Goal: Task Accomplishment & Management: Manage account settings

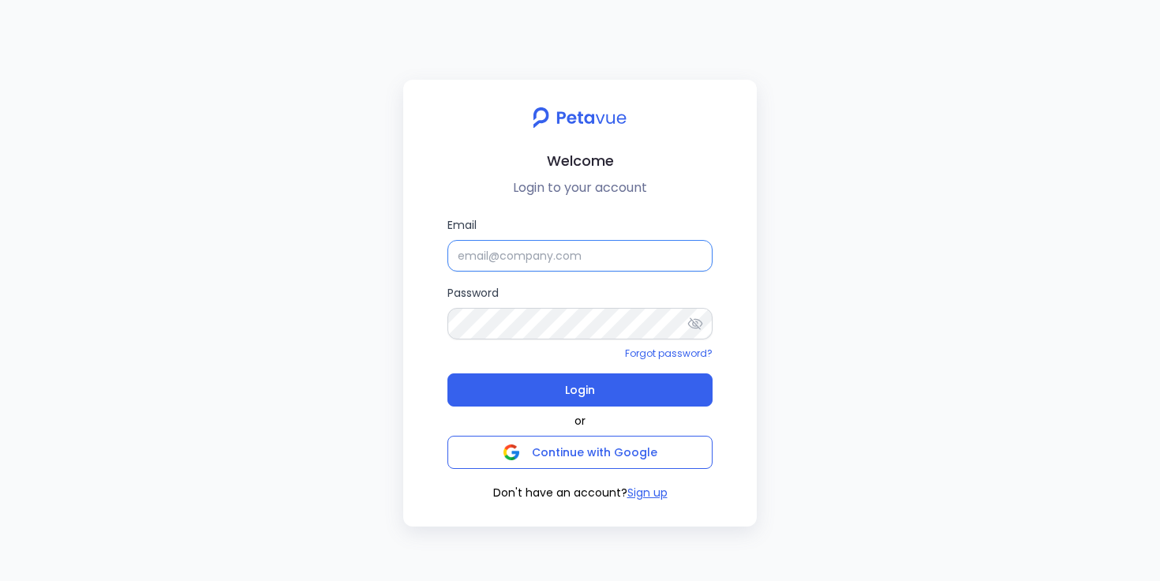
click at [645, 260] on input "Email" at bounding box center [579, 256] width 265 height 32
type input "[PERSON_NAME][EMAIL_ADDRESS][PERSON_NAME][DOMAIN_NAME]"
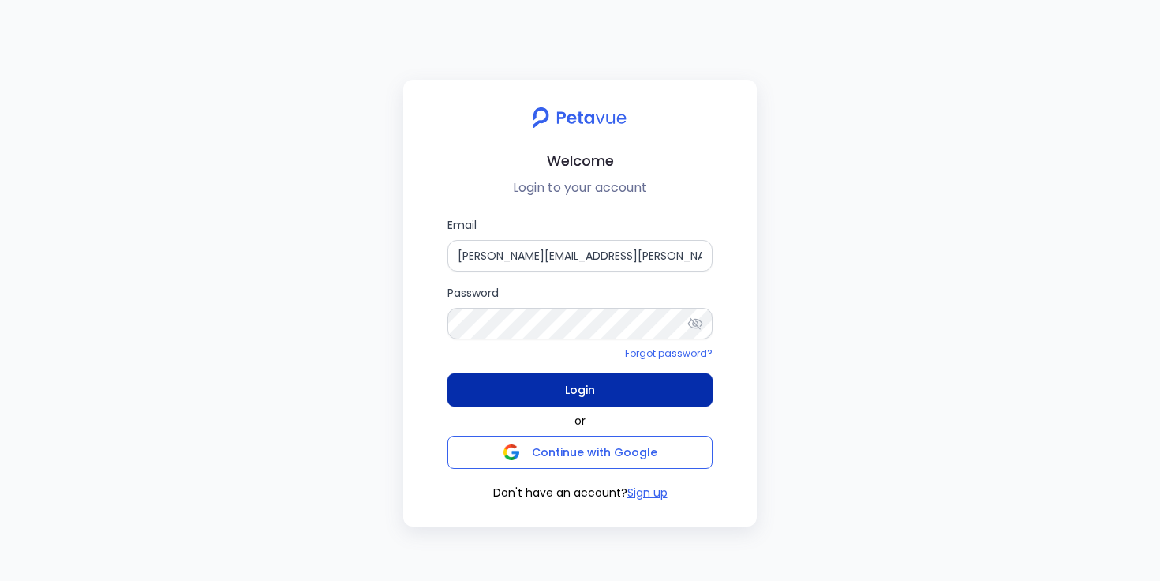
click at [575, 390] on span "Login" at bounding box center [580, 390] width 30 height 22
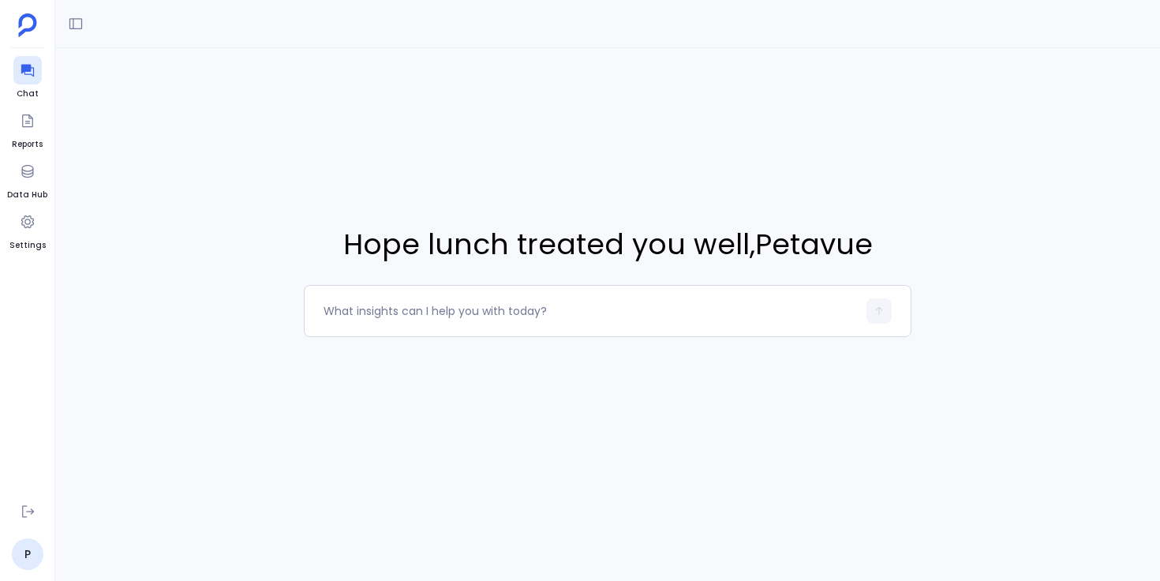
click at [422, 439] on div "Hope lunch treated you well , [GEOGRAPHIC_DATA]" at bounding box center [607, 280] width 1105 height 465
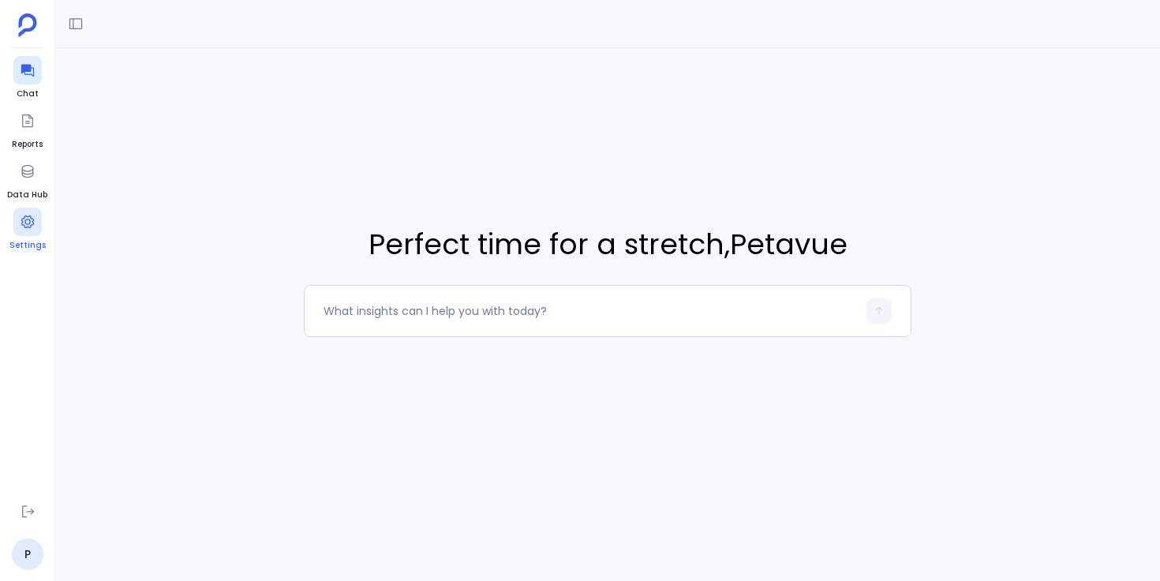
click at [28, 226] on icon at bounding box center [27, 221] width 13 height 13
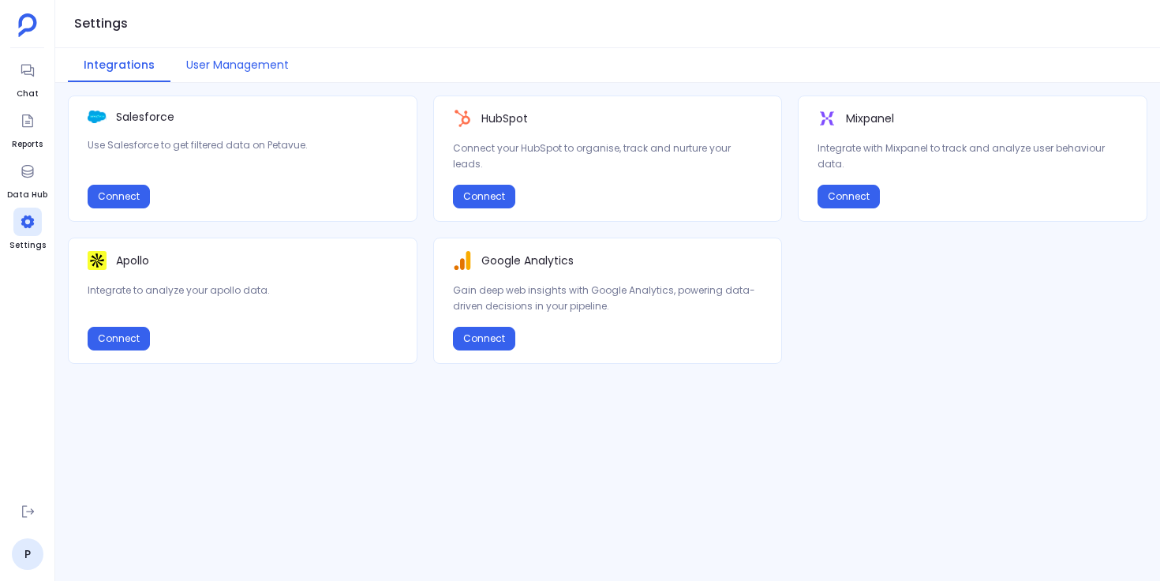
click at [268, 62] on button "User Management" at bounding box center [237, 65] width 134 height 34
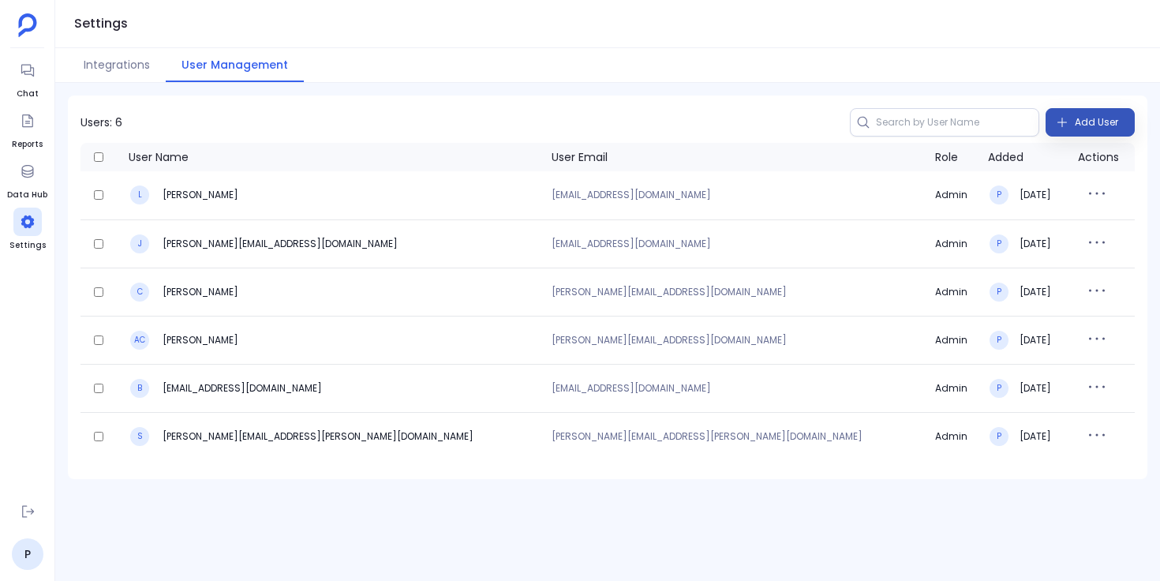
click at [1092, 123] on span "Add User" at bounding box center [1096, 122] width 43 height 25
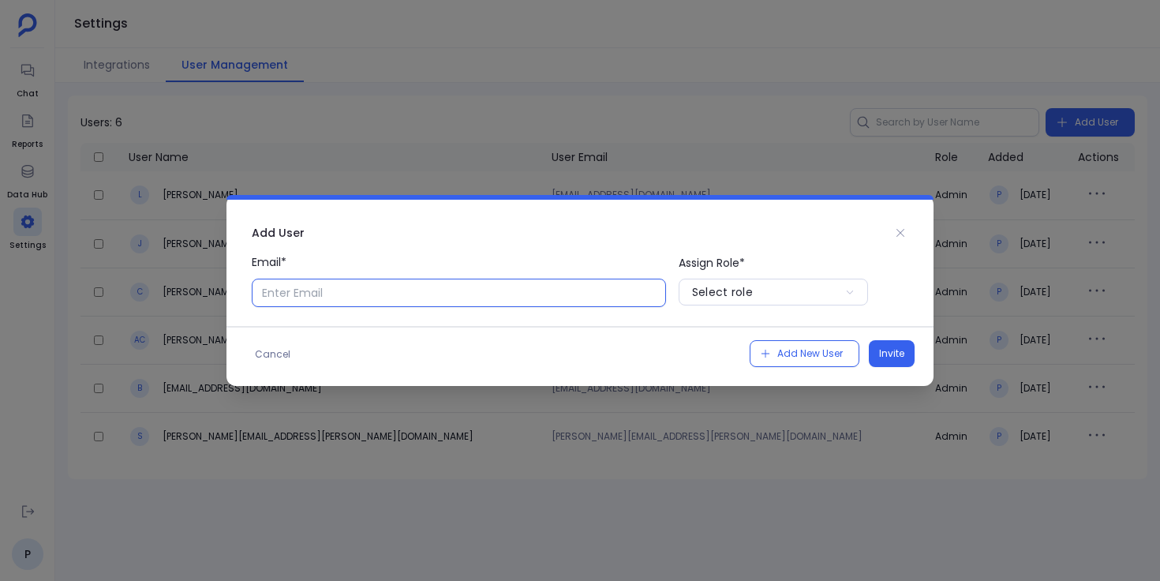
click at [566, 292] on input "Email*" at bounding box center [459, 293] width 414 height 28
type input "ijas@petavue.com"
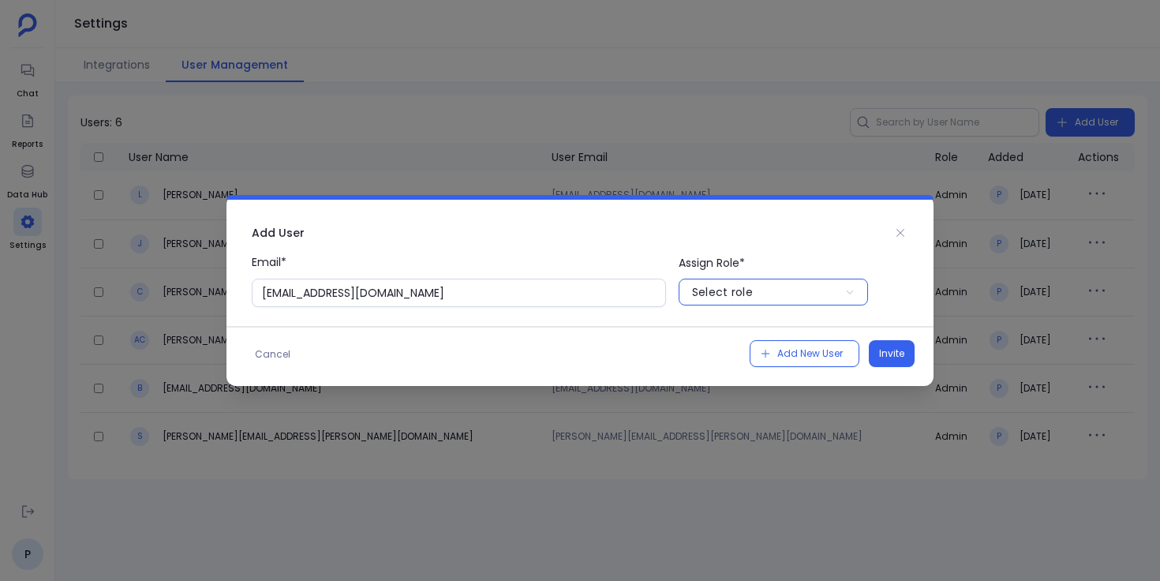
click at [733, 286] on div "Select role" at bounding box center [722, 292] width 61 height 16
click at [733, 353] on p "User" at bounding box center [773, 355] width 189 height 25
click at [905, 350] on button "Invite" at bounding box center [892, 353] width 46 height 27
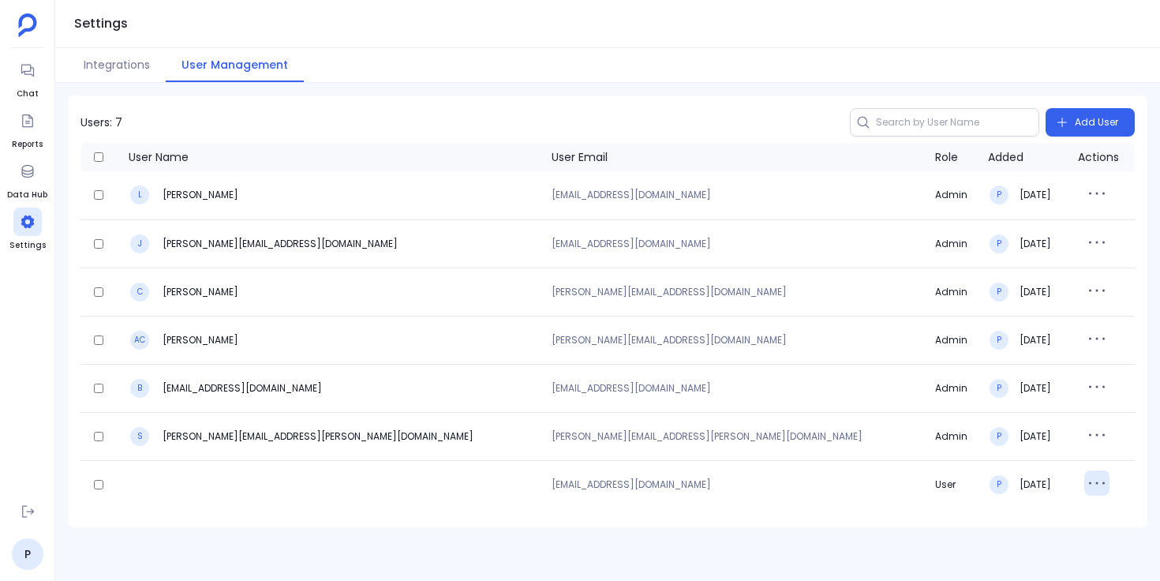
click at [1084, 485] on icon "button" at bounding box center [1096, 482] width 25 height 25
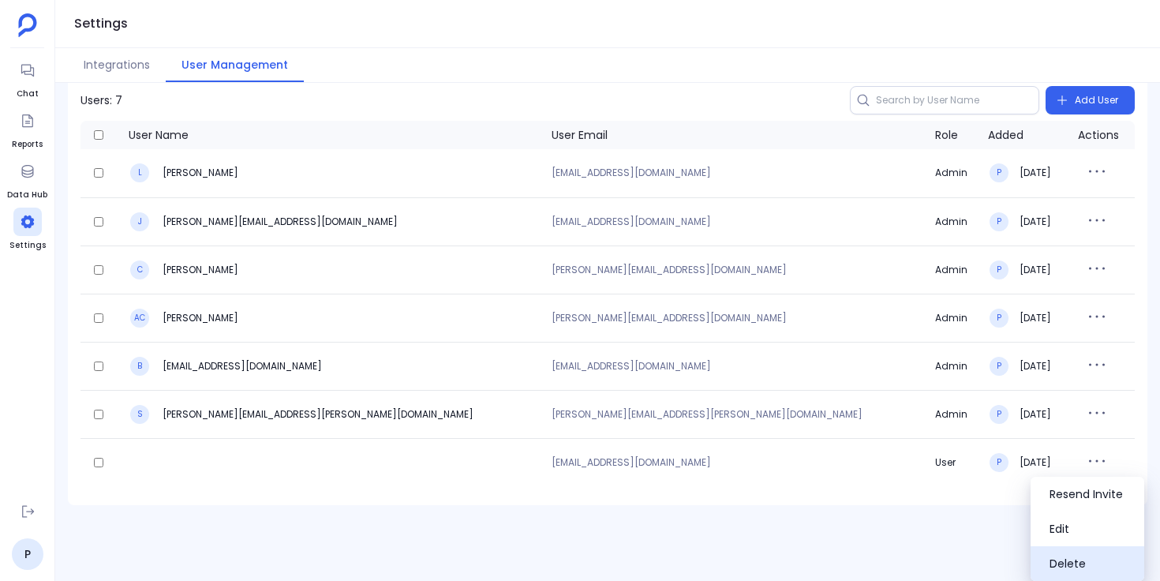
click at [1052, 561] on button "Delete" at bounding box center [1087, 563] width 114 height 35
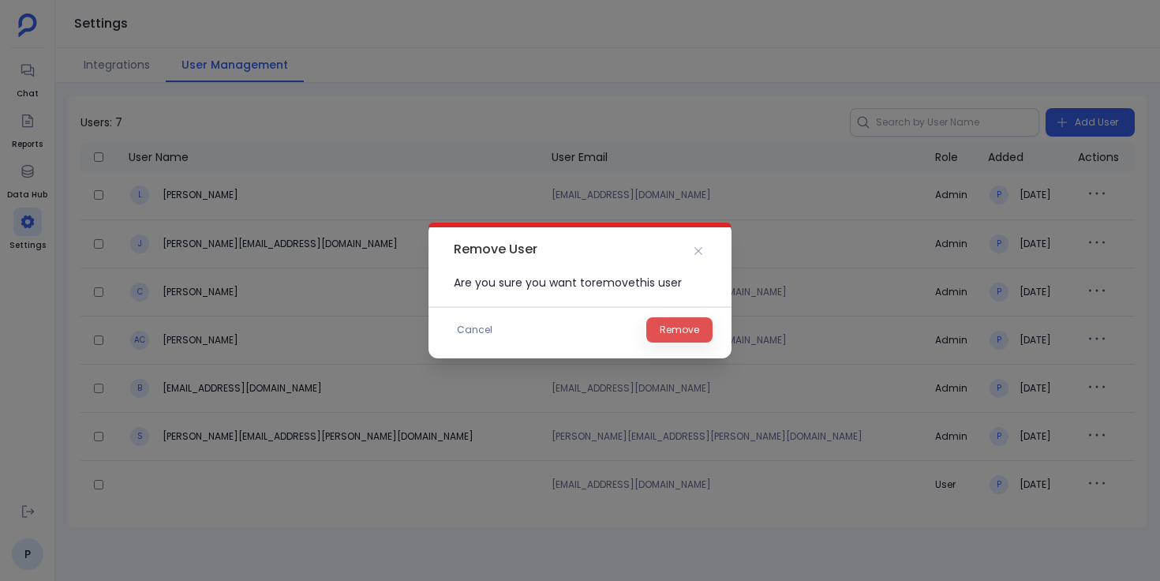
click at [684, 332] on span "Remove" at bounding box center [679, 330] width 39 height 16
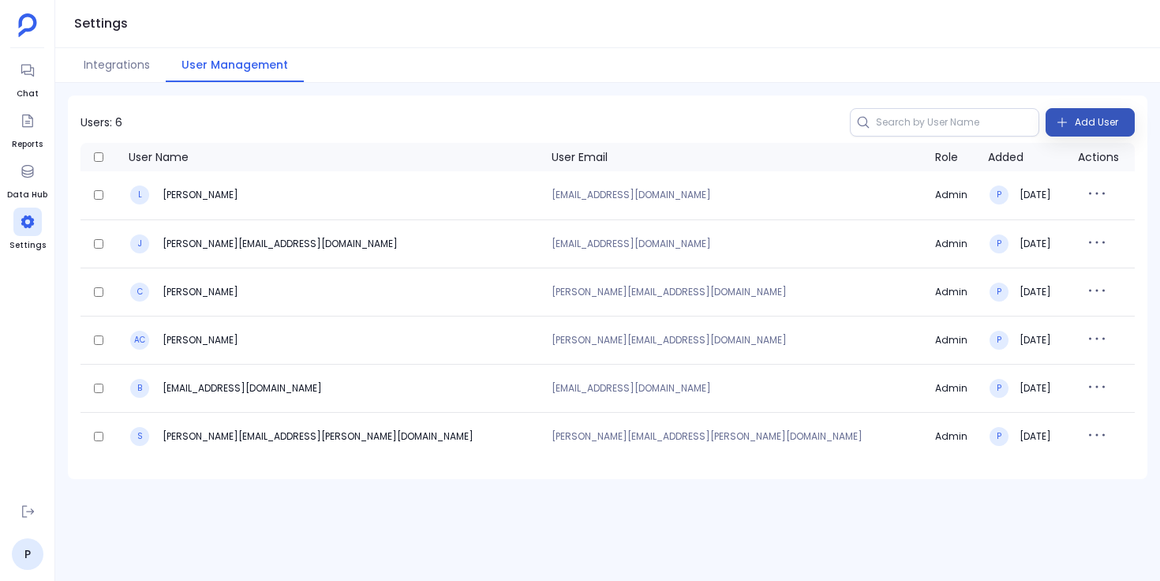
click at [1087, 122] on span "Add User" at bounding box center [1096, 122] width 43 height 25
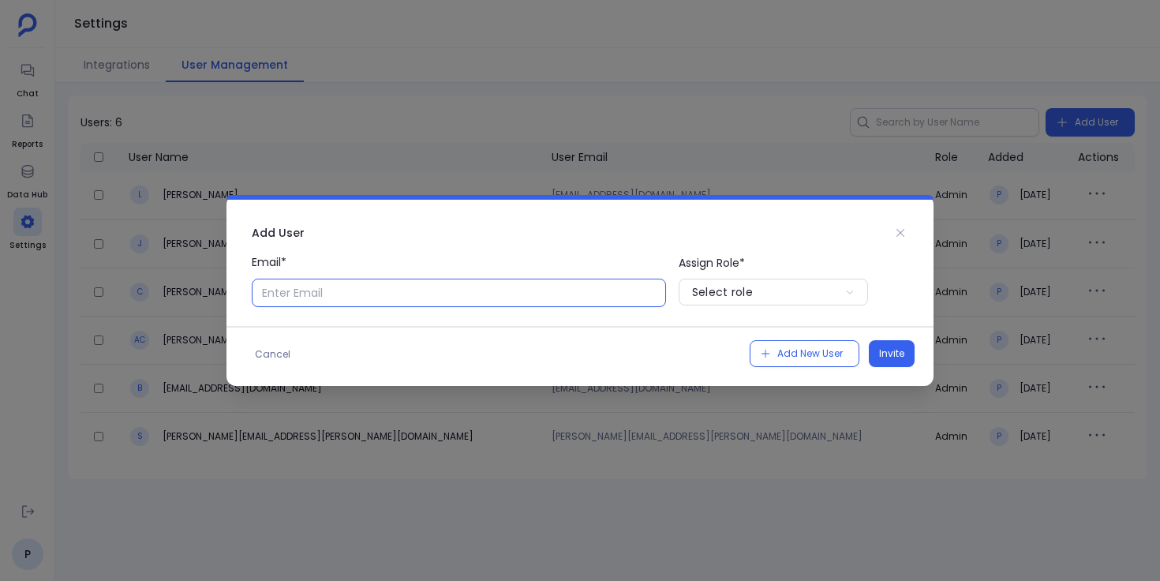
click at [499, 298] on input "Email*" at bounding box center [459, 293] width 414 height 28
type input "ijas@petavue.com"
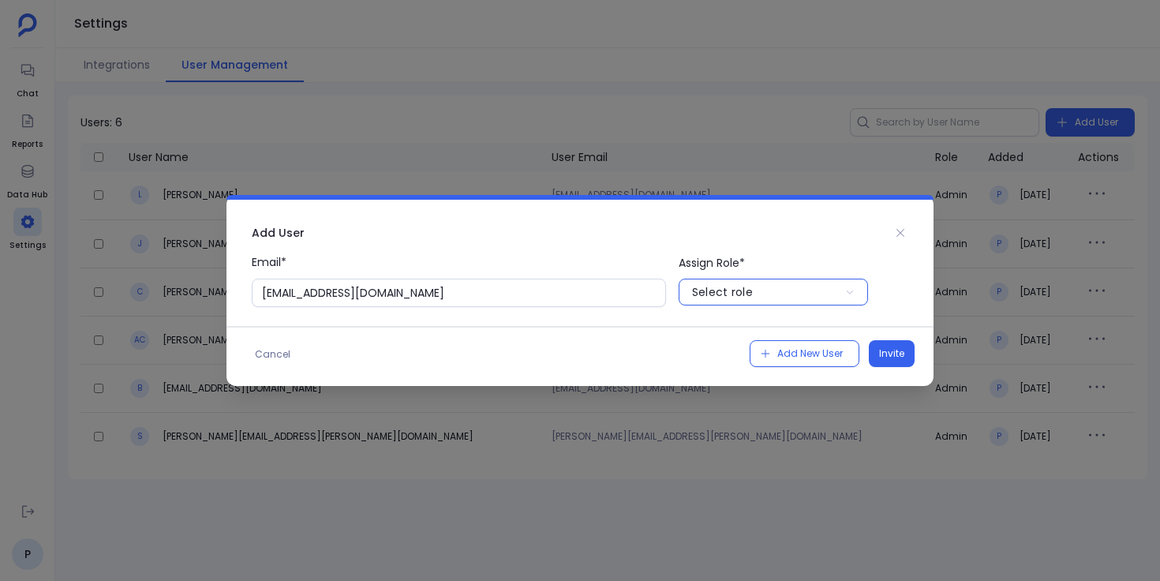
click at [717, 291] on div "Select role" at bounding box center [722, 292] width 61 height 16
click at [731, 353] on p "User" at bounding box center [773, 355] width 189 height 25
click at [874, 357] on button "Invite" at bounding box center [892, 353] width 46 height 27
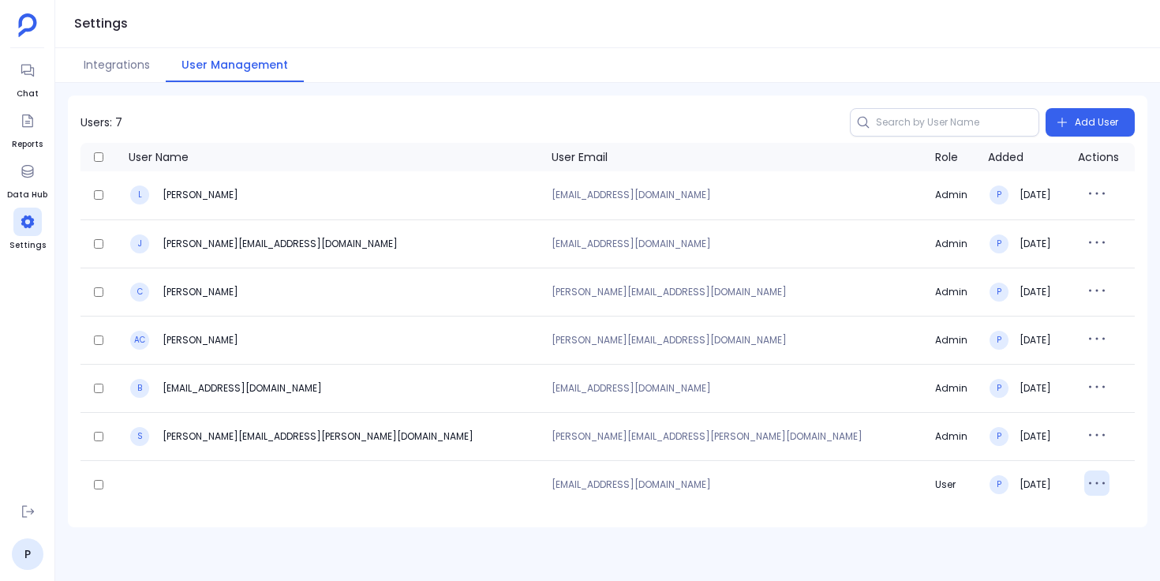
click at [1084, 482] on icon "button" at bounding box center [1096, 482] width 25 height 25
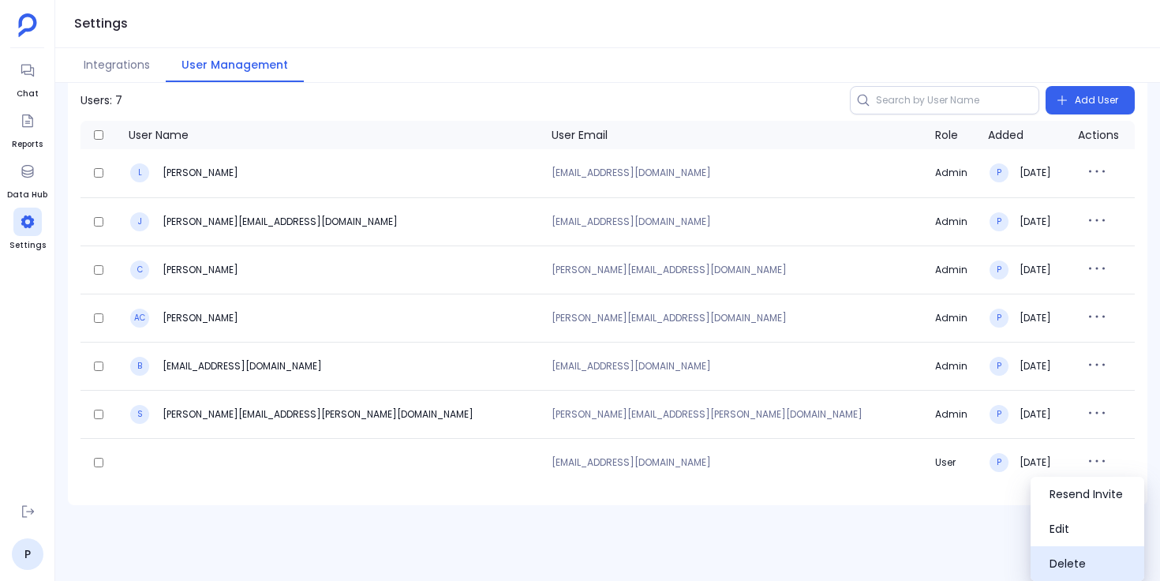
click at [1049, 563] on button "Delete" at bounding box center [1087, 563] width 114 height 35
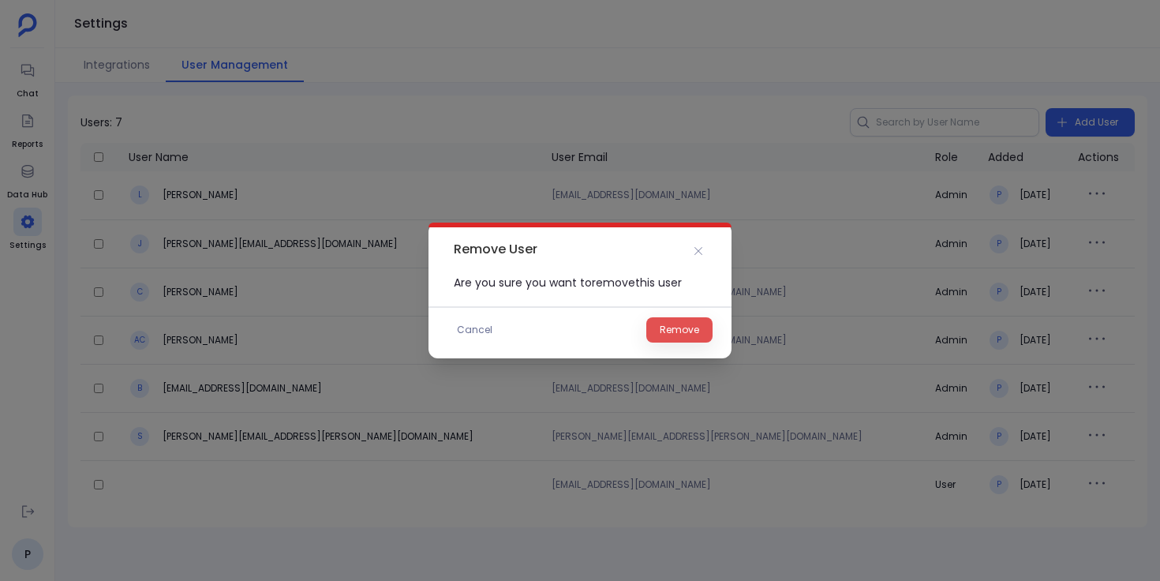
click at [694, 328] on span "Remove" at bounding box center [679, 330] width 39 height 16
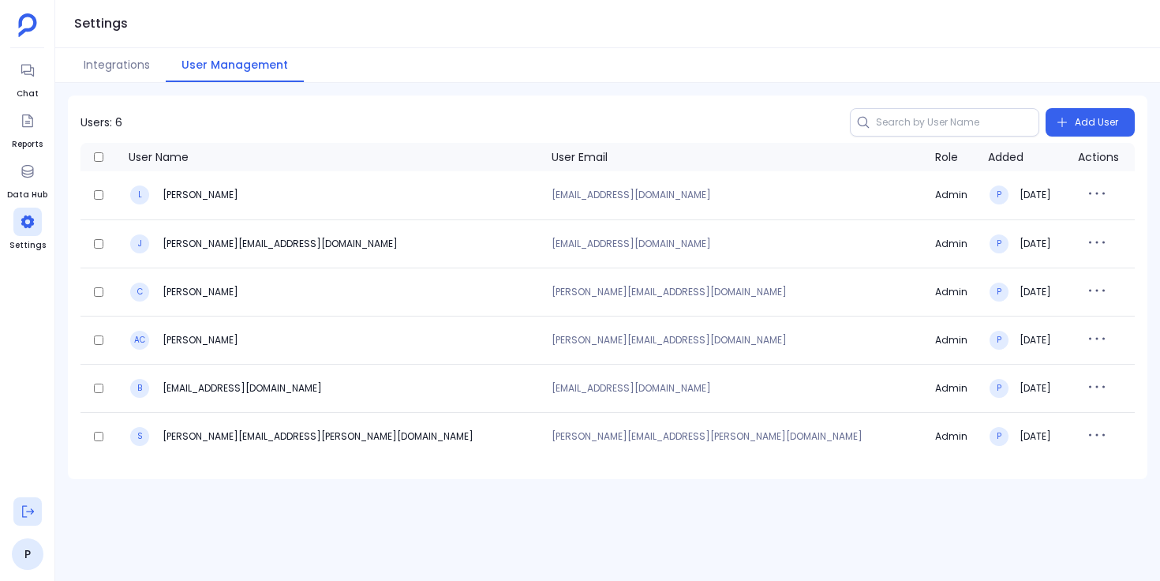
click at [26, 508] on icon at bounding box center [28, 511] width 16 height 16
